Goal: Task Accomplishment & Management: Use online tool/utility

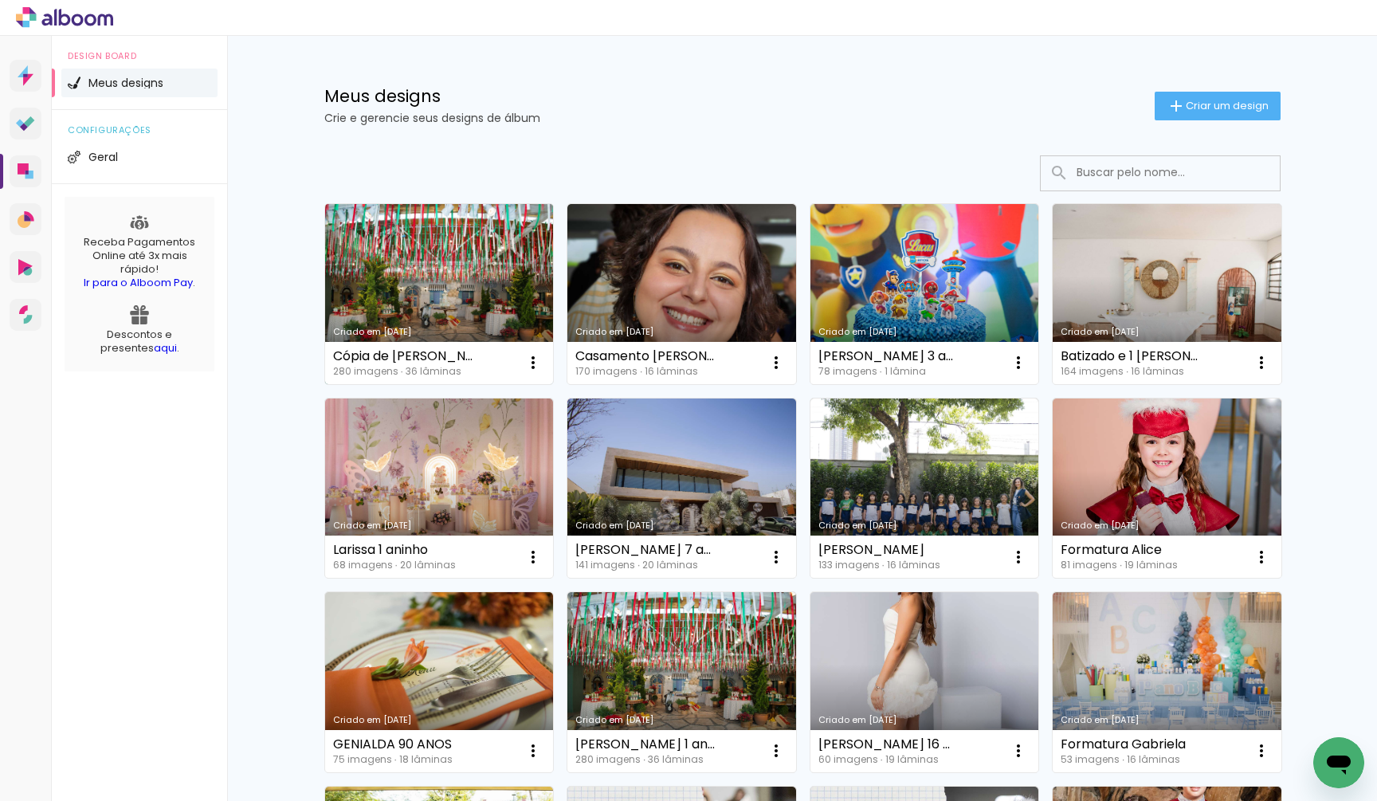
click at [404, 300] on link "Criado em [DATE]" at bounding box center [439, 294] width 229 height 180
